Goal: Information Seeking & Learning: Learn about a topic

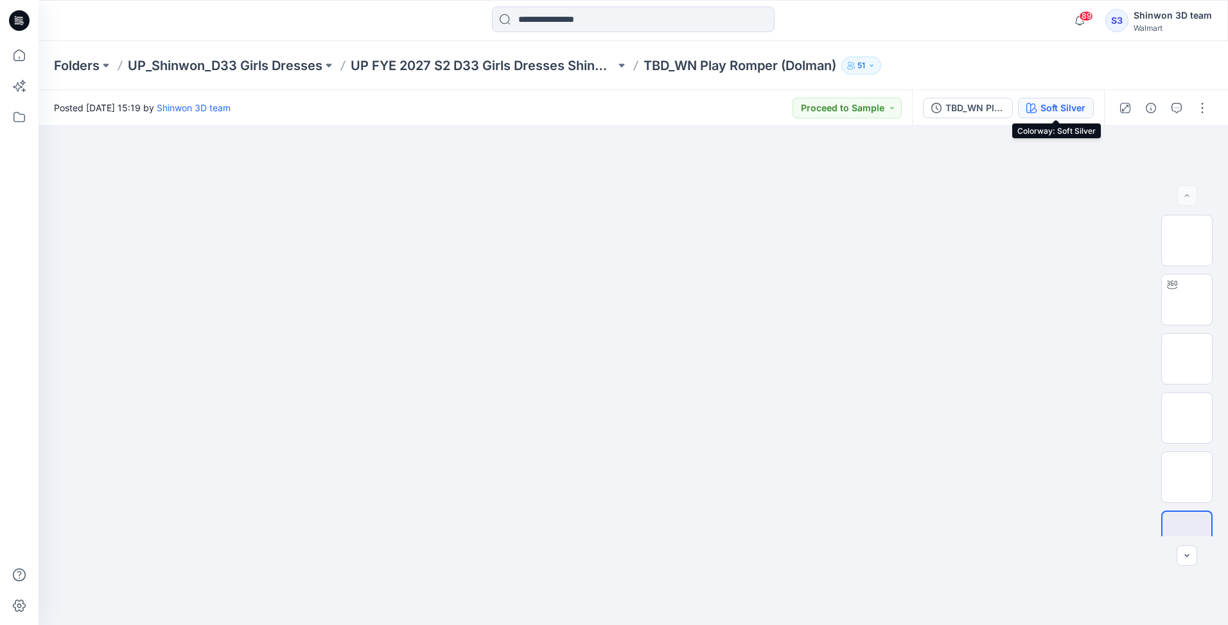
click at [1079, 109] on div "Soft Silver" at bounding box center [1063, 108] width 45 height 14
click at [1066, 109] on div "Soft Silver" at bounding box center [1063, 108] width 45 height 14
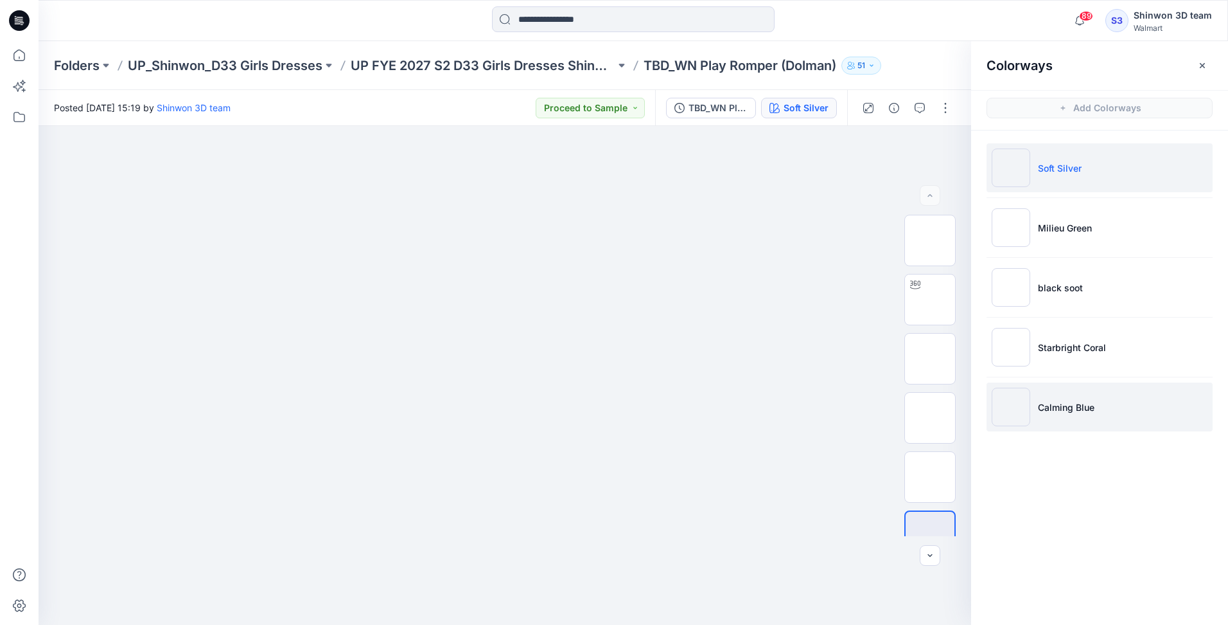
click at [1020, 397] on img at bounding box center [1011, 406] width 39 height 39
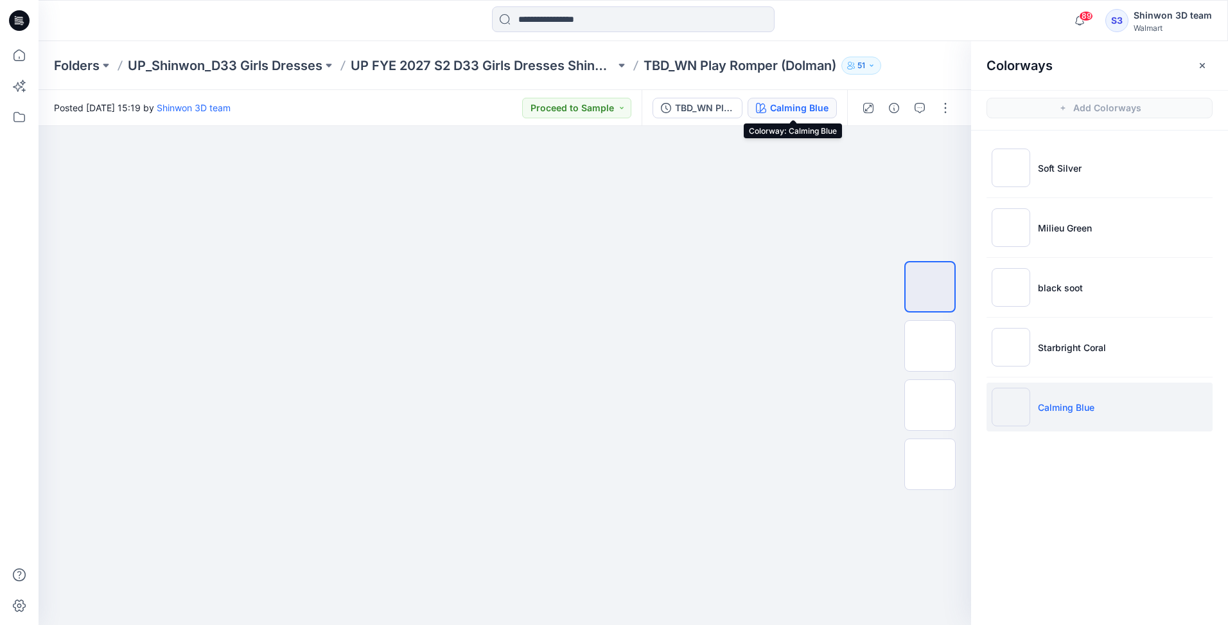
click at [803, 102] on div "Calming Blue" at bounding box center [799, 108] width 58 height 14
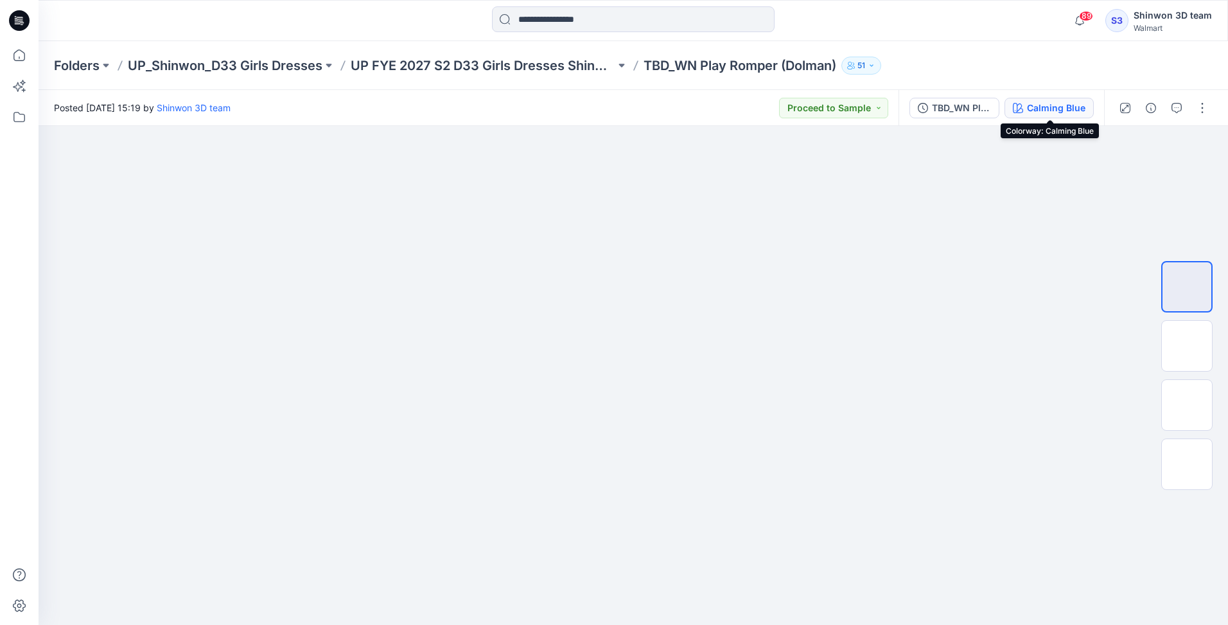
click at [1075, 109] on div "Calming Blue" at bounding box center [1056, 108] width 58 height 14
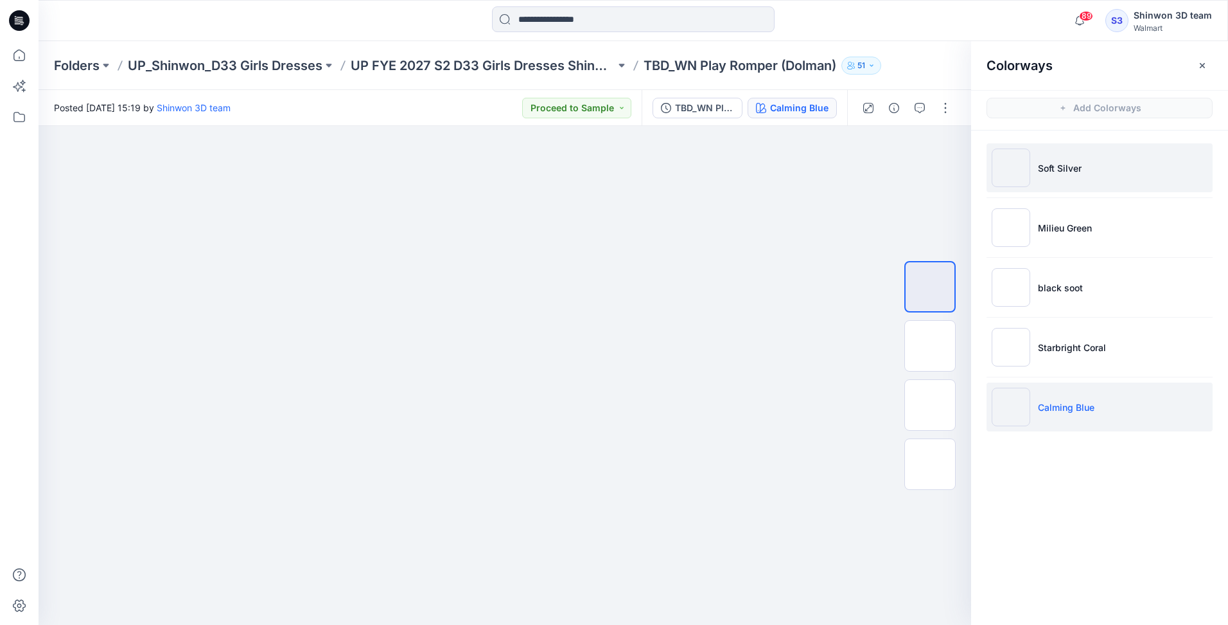
click at [1047, 167] on p "Soft Silver" at bounding box center [1060, 167] width 44 height 13
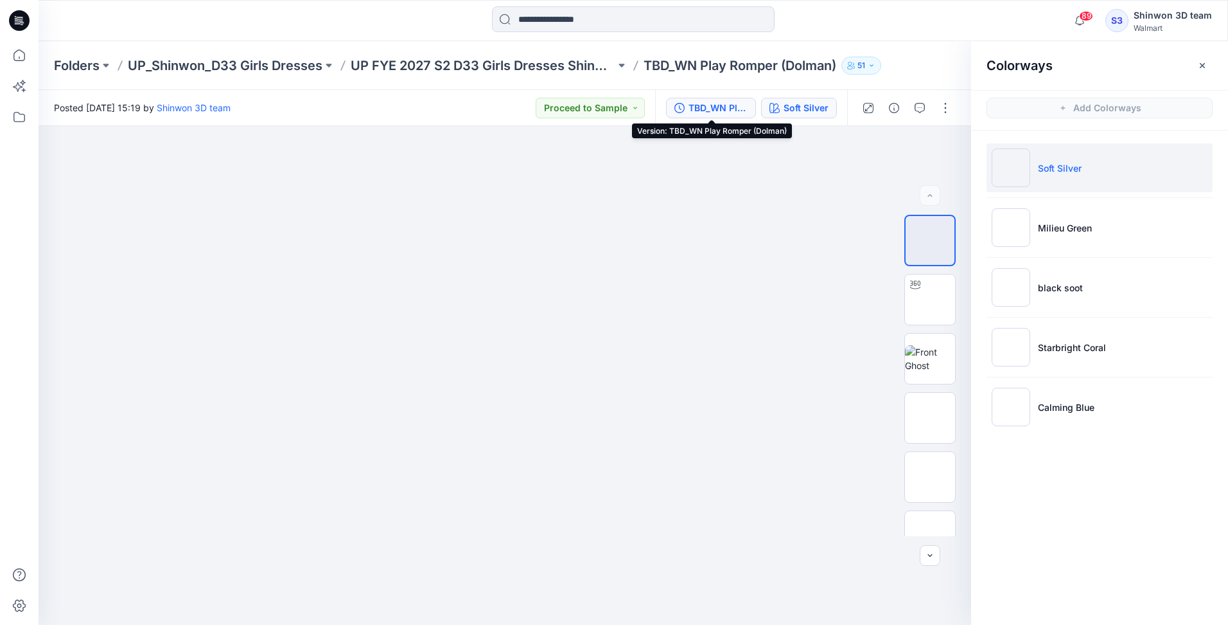
click at [715, 109] on div "TBD_WN Play Romper (Dolman)" at bounding box center [718, 108] width 59 height 14
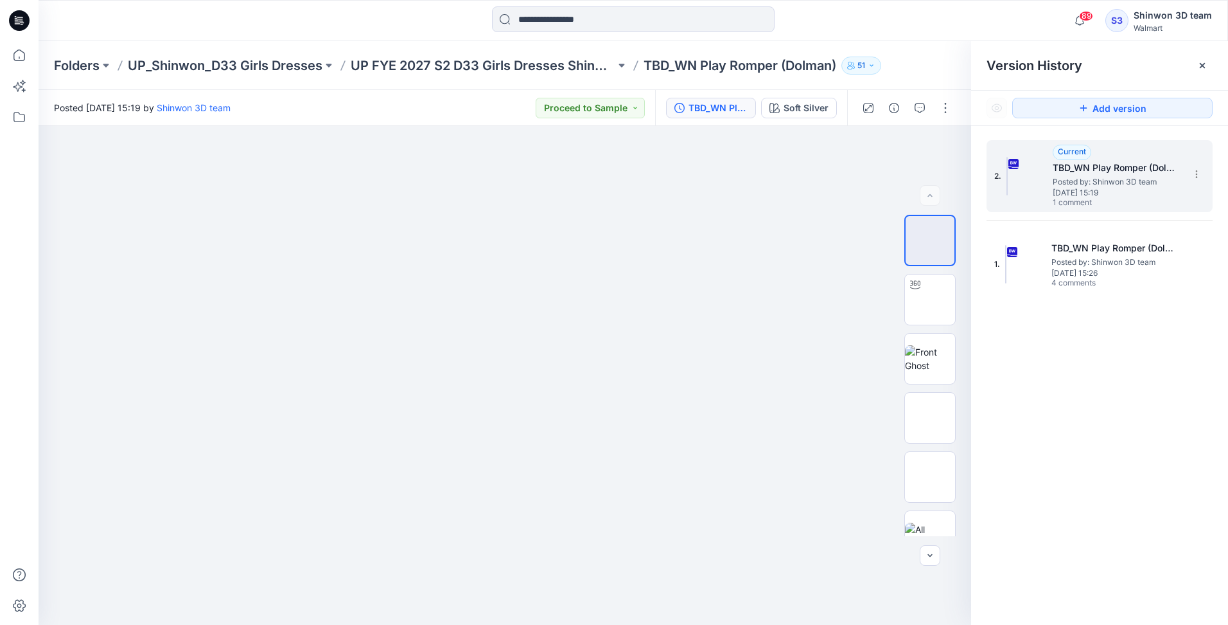
click at [1085, 182] on span "Posted by: Shinwon 3D team" at bounding box center [1117, 181] width 129 height 13
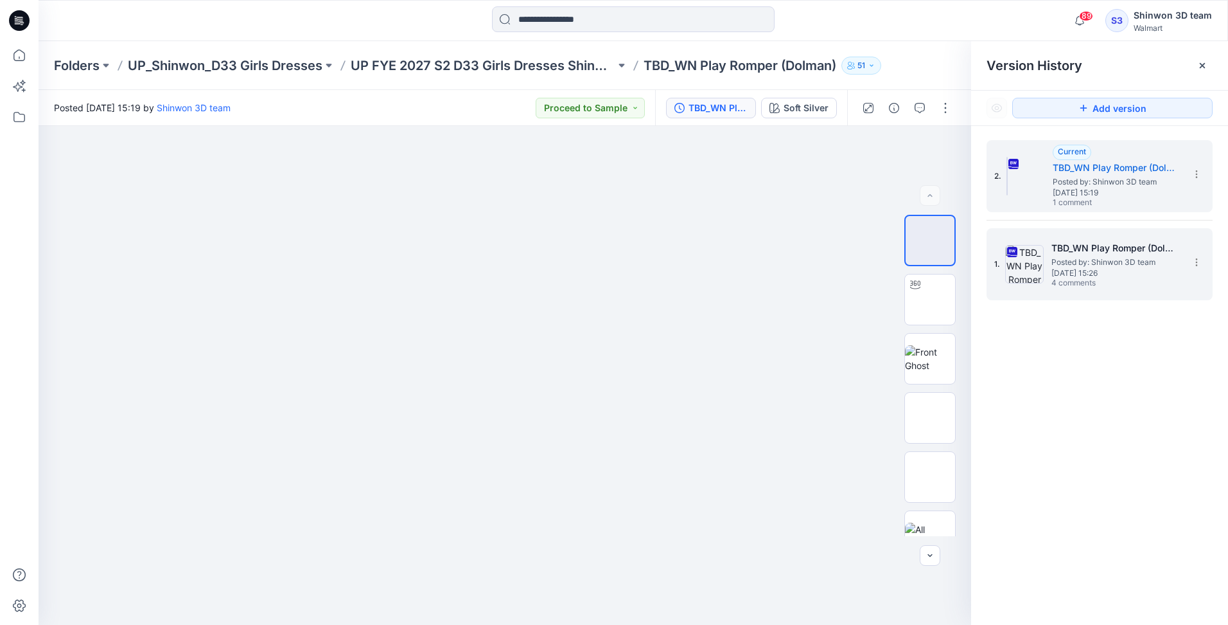
click at [1095, 264] on span "Posted by: Shinwon 3D team" at bounding box center [1116, 262] width 129 height 13
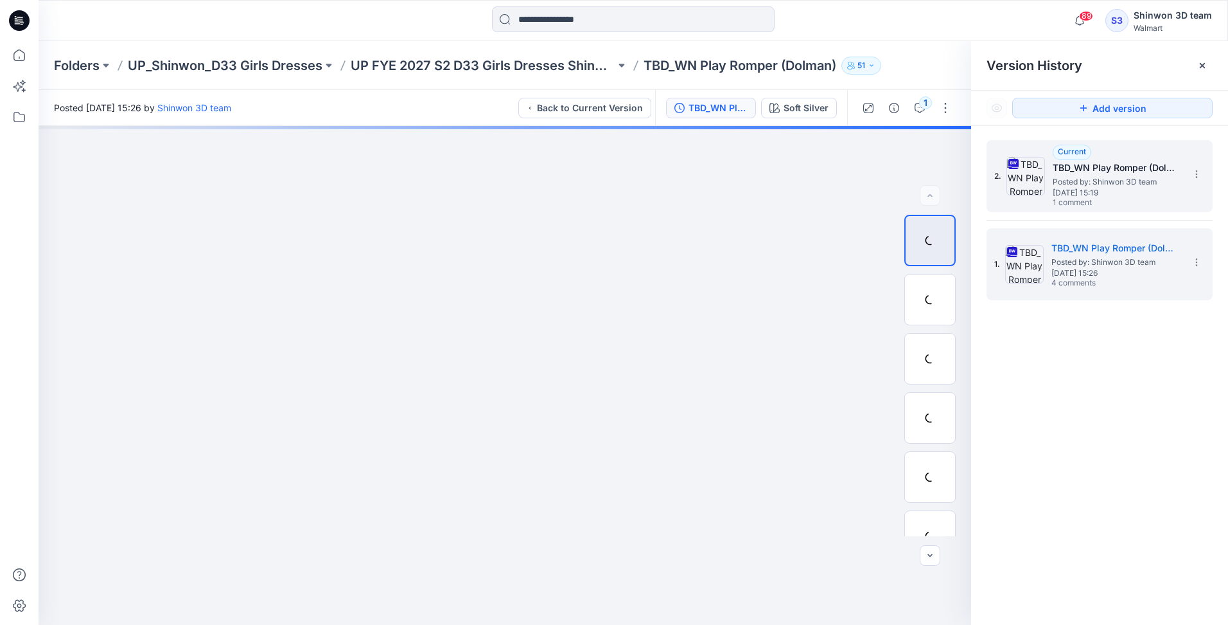
click at [1128, 185] on span "Posted by: Shinwon 3D team" at bounding box center [1117, 181] width 129 height 13
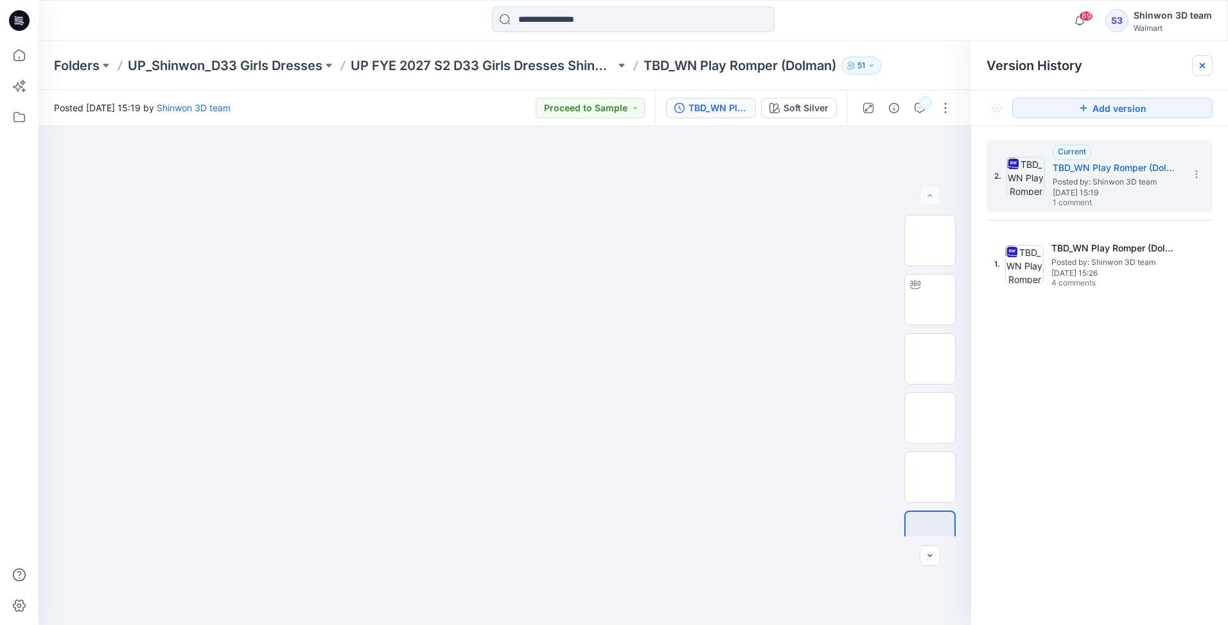
click at [1200, 62] on icon at bounding box center [1203, 65] width 10 height 10
